Goal: Information Seeking & Learning: Learn about a topic

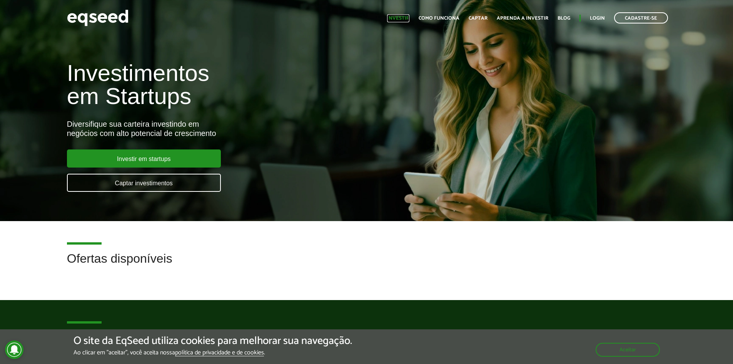
click at [408, 17] on link "Investir" at bounding box center [398, 18] width 22 height 5
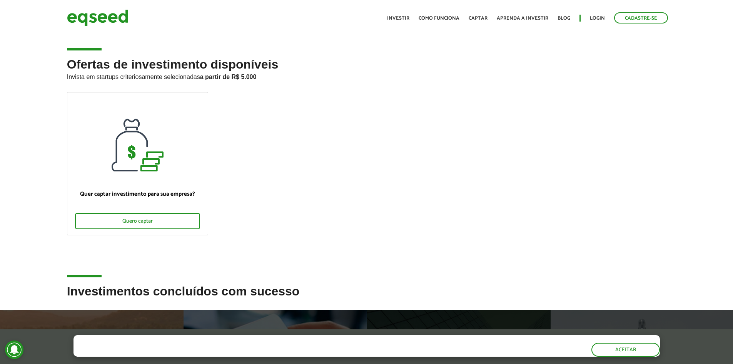
drag, startPoint x: 0, startPoint y: 0, endPoint x: 156, endPoint y: 246, distance: 291.4
click at [156, 246] on ul "Quer captar investimento para sua empresa? Quero captar" at bounding box center [366, 170] width 611 height 156
drag, startPoint x: 186, startPoint y: 73, endPoint x: 302, endPoint y: 77, distance: 116.7
click at [302, 77] on p "Invista em startups criteriosamente selecionadas a partir de R$ 5.000" at bounding box center [366, 75] width 599 height 9
click at [310, 77] on p "Invista em startups criteriosamente selecionadas a partir de R$ 5.000" at bounding box center [366, 75] width 599 height 9
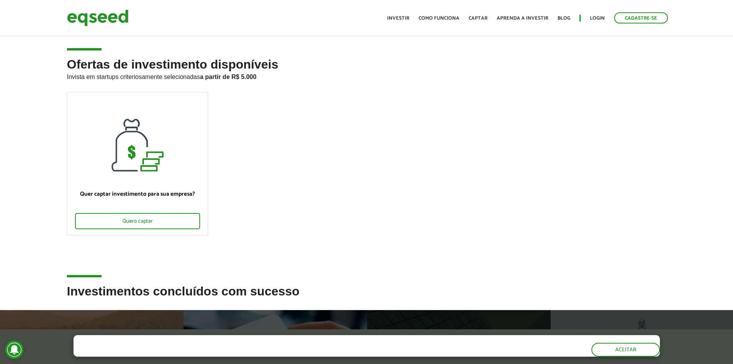
drag, startPoint x: 274, startPoint y: 137, endPoint x: 265, endPoint y: 163, distance: 27.3
click at [272, 145] on ul "Quer captar investimento para sua empresa? Quero captar" at bounding box center [366, 170] width 611 height 156
drag, startPoint x: 121, startPoint y: 73, endPoint x: 248, endPoint y: 70, distance: 127.0
click at [248, 70] on h2 "Ofertas de investimento disponíveis Invista em startups criteriosamente selecio…" at bounding box center [366, 75] width 599 height 34
click at [250, 72] on p "Invista em startups criteriosamente selecionadas a partir de R$ 5.000" at bounding box center [366, 75] width 599 height 9
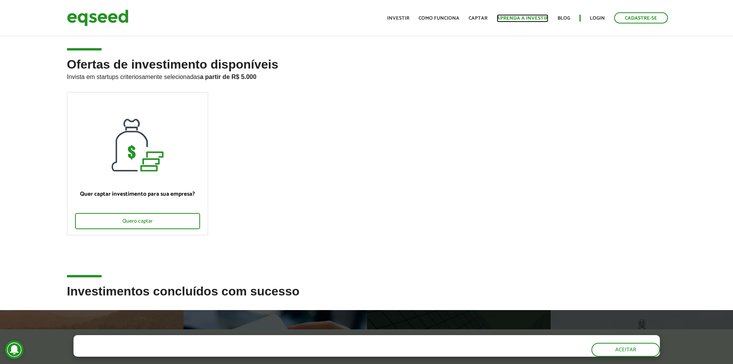
click at [520, 17] on link "Aprenda a investir" at bounding box center [523, 18] width 52 height 5
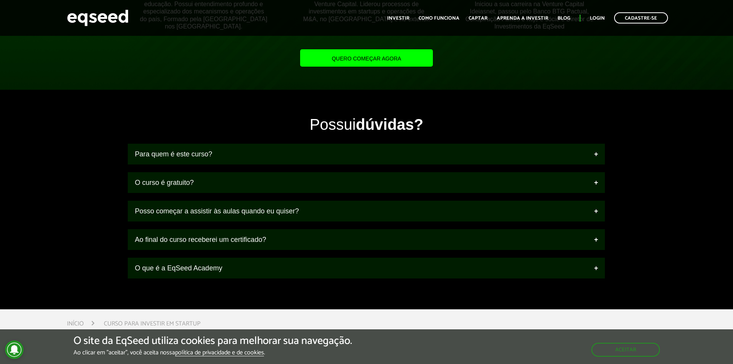
scroll to position [885, 0]
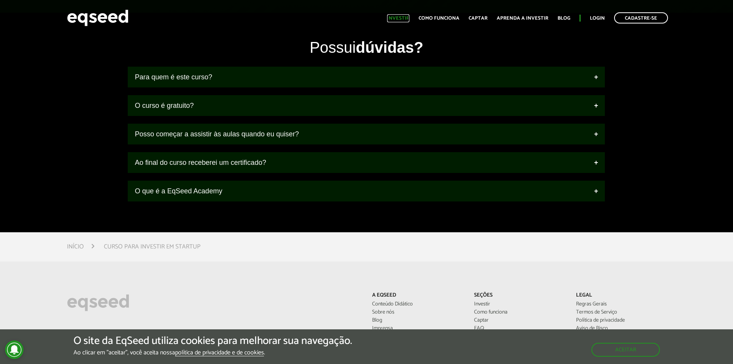
click at [396, 18] on link "Investir" at bounding box center [398, 18] width 22 height 5
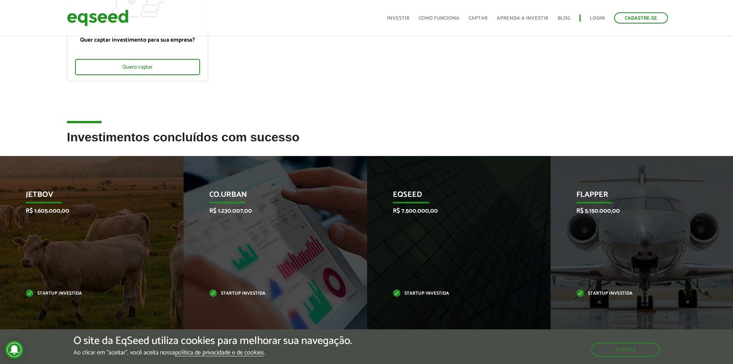
click at [188, 138] on h2 "Investimentos concluídos com sucesso" at bounding box center [366, 142] width 599 height 25
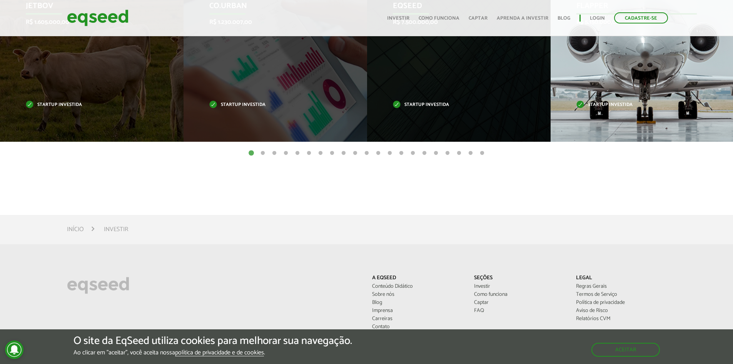
scroll to position [346, 0]
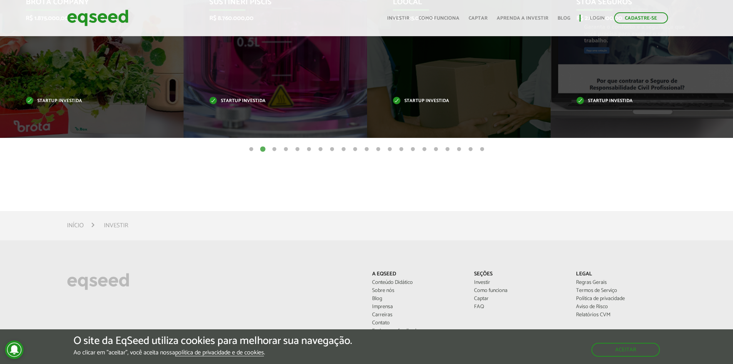
drag, startPoint x: 594, startPoint y: 115, endPoint x: 21, endPoint y: 198, distance: 579.7
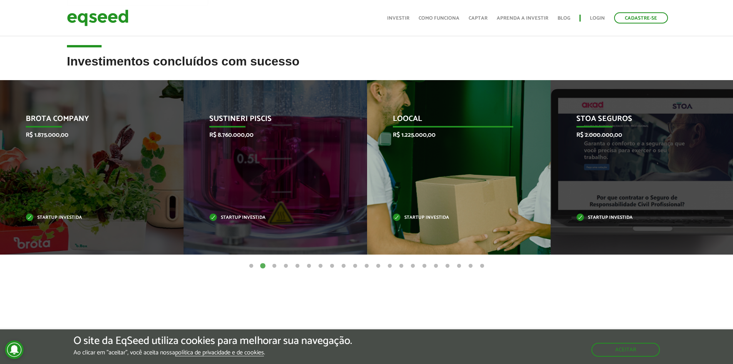
scroll to position [154, 0]
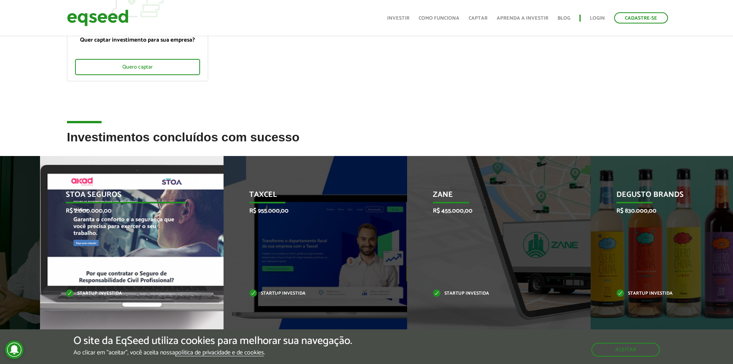
drag, startPoint x: 686, startPoint y: 236, endPoint x: 135, endPoint y: 247, distance: 550.3
click at [135, 247] on div "STOA Seguros R$ 2.000.000,00 Startup investida" at bounding box center [126, 243] width 172 height 174
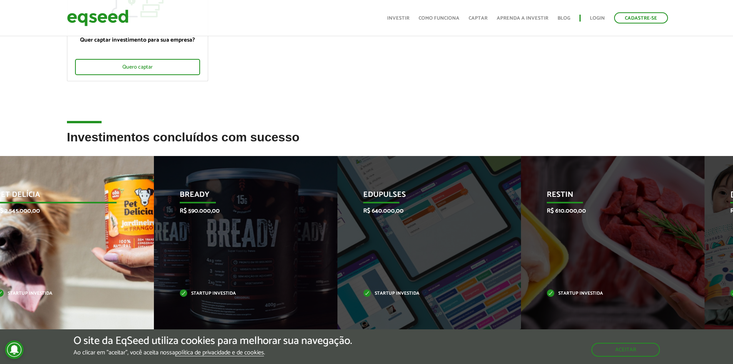
drag, startPoint x: 638, startPoint y: 260, endPoint x: 56, endPoint y: 219, distance: 583.2
click at [56, 219] on div "Pet Delícia R$ 2.545.000,00 Startup investida" at bounding box center [56, 243] width 172 height 174
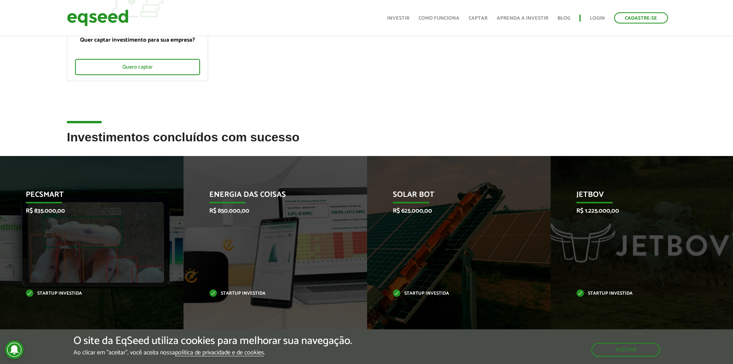
drag, startPoint x: 649, startPoint y: 230, endPoint x: -78, endPoint y: 155, distance: 730.6
click at [0, 155] on html "Cadastre-se Toggle navigation Toggle navigation Início Investir Captar" at bounding box center [366, 28] width 733 height 364
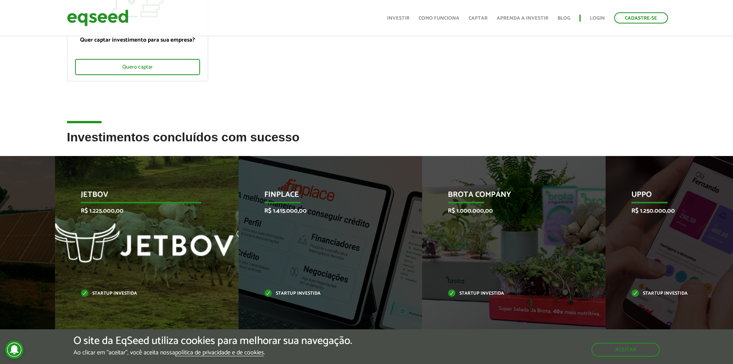
drag, startPoint x: 581, startPoint y: 217, endPoint x: 85, endPoint y: 203, distance: 495.8
click at [85, 203] on div "JetBov R$ 1.225.000,00 Startup investida" at bounding box center [141, 243] width 172 height 174
